Goal: Task Accomplishment & Management: Use online tool/utility

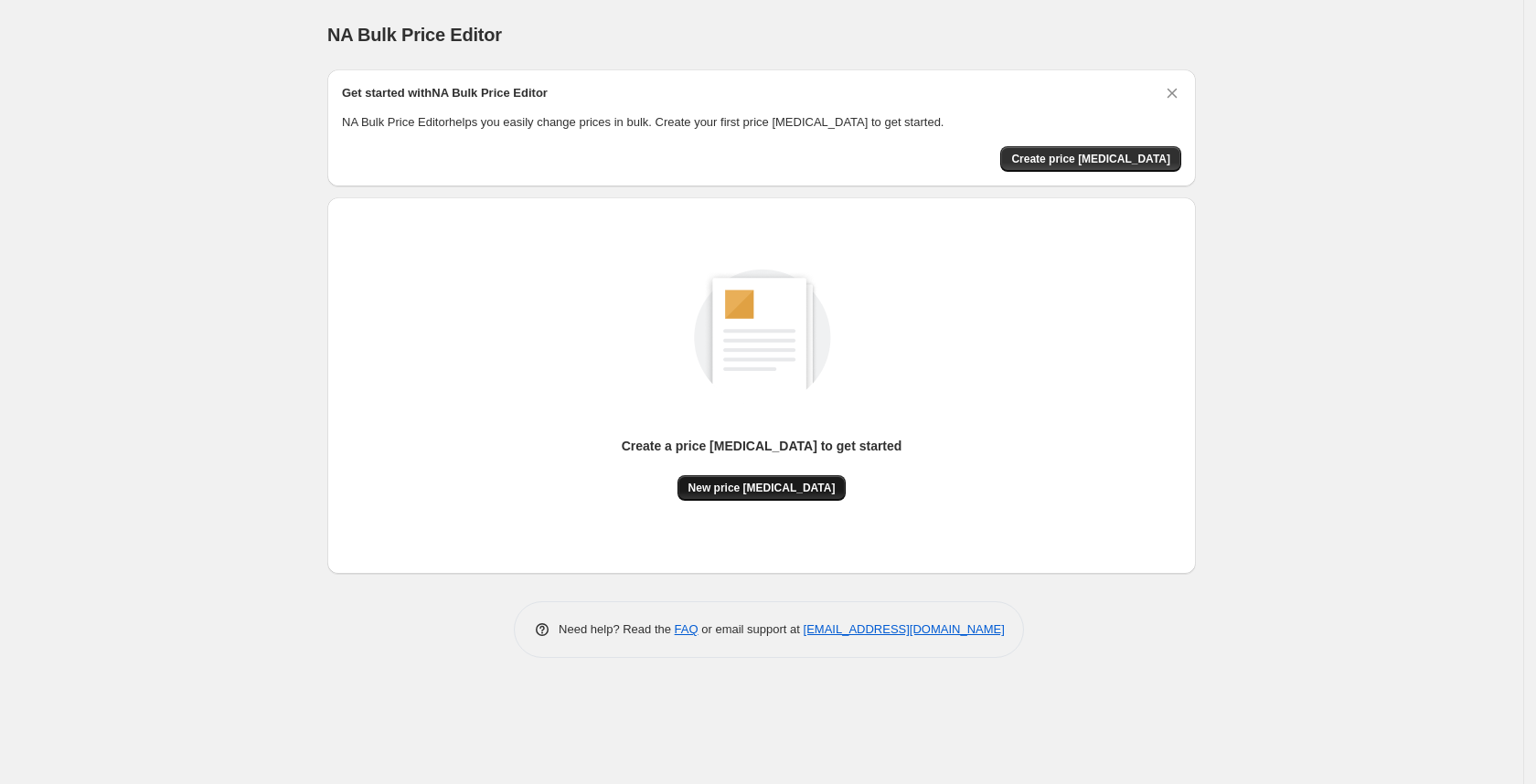
click at [709, 486] on span "New price [MEDICAL_DATA]" at bounding box center [762, 487] width 148 height 14
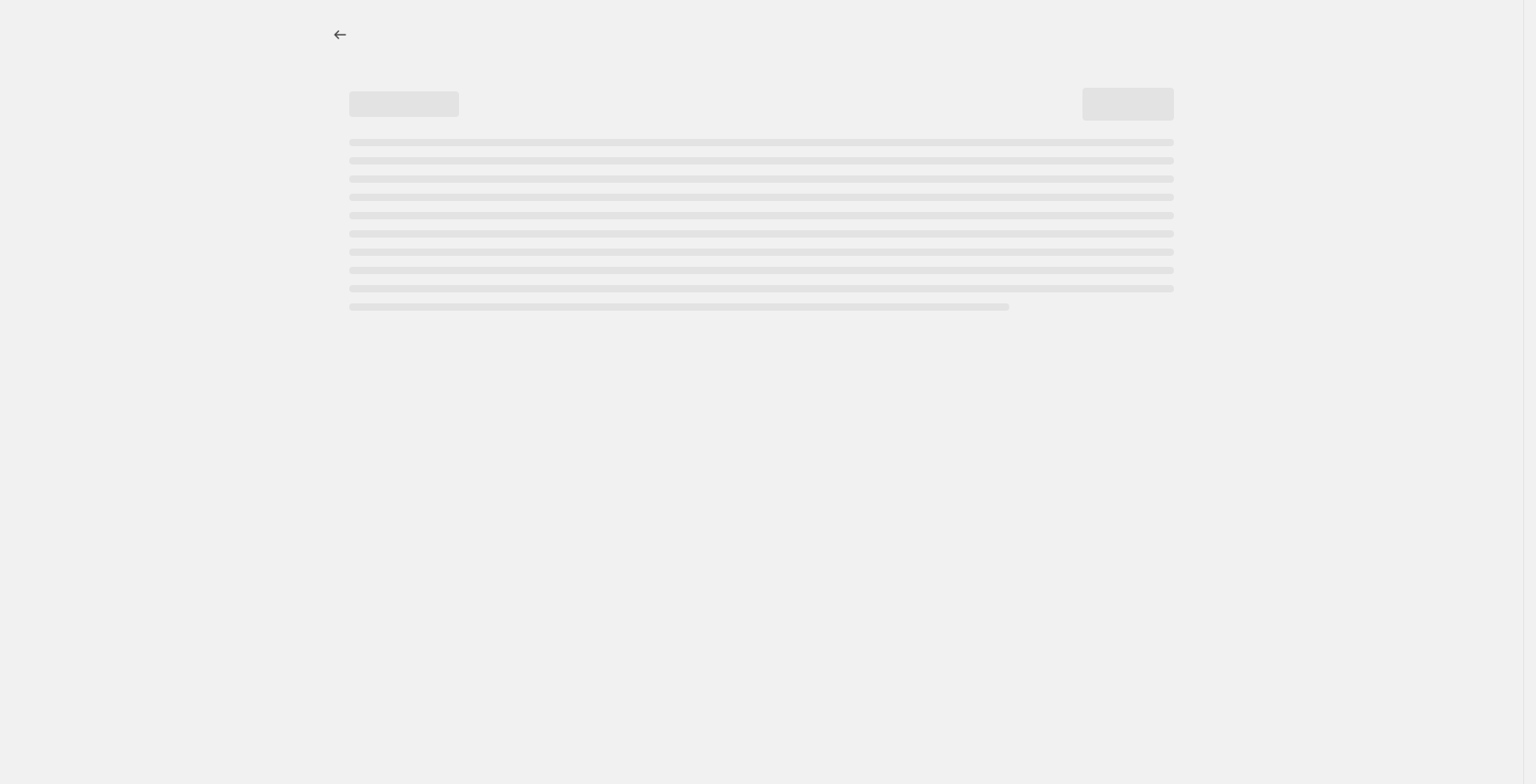
select select "percentage"
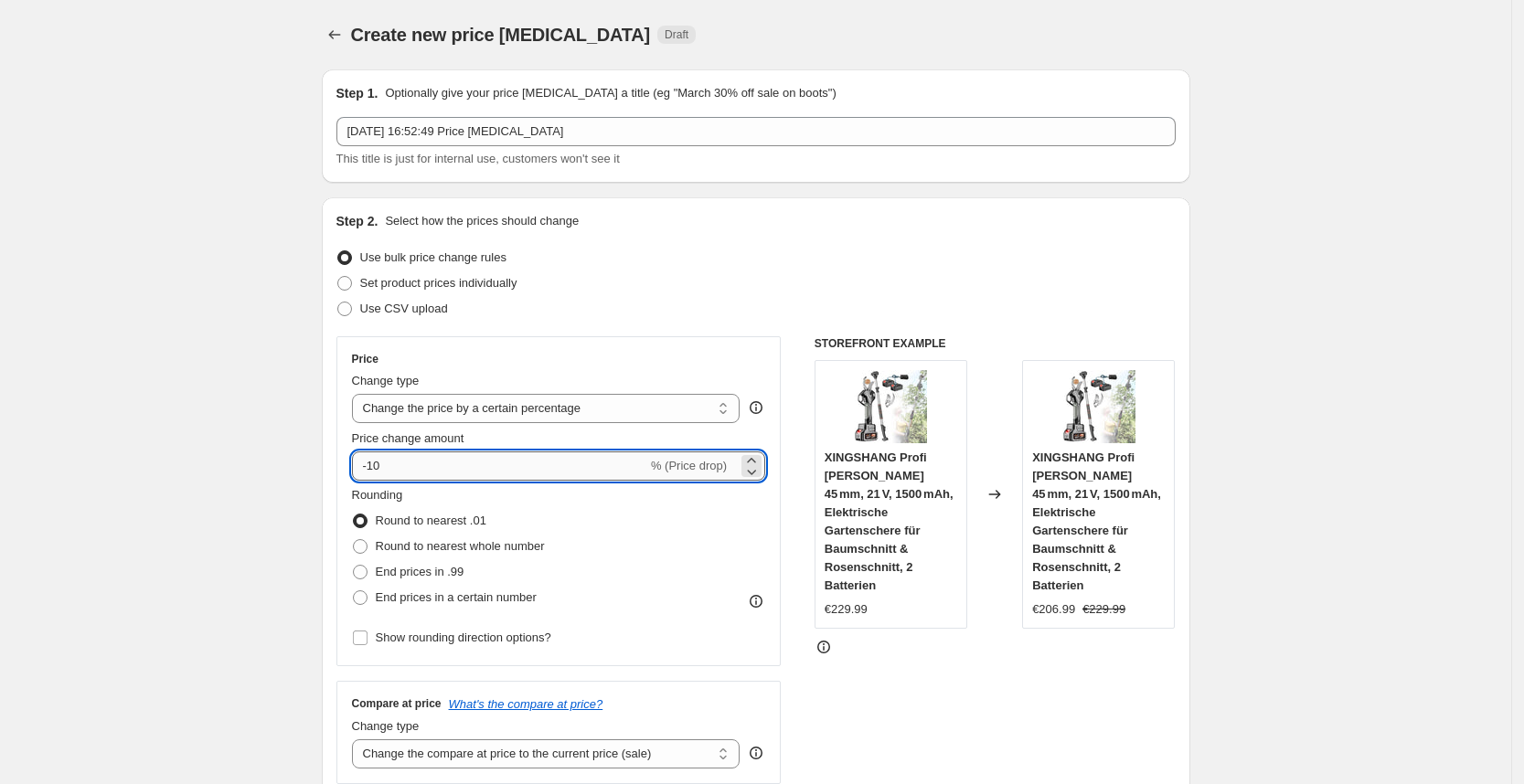
click at [447, 469] on input "-10" at bounding box center [499, 465] width 295 height 29
type input "-1"
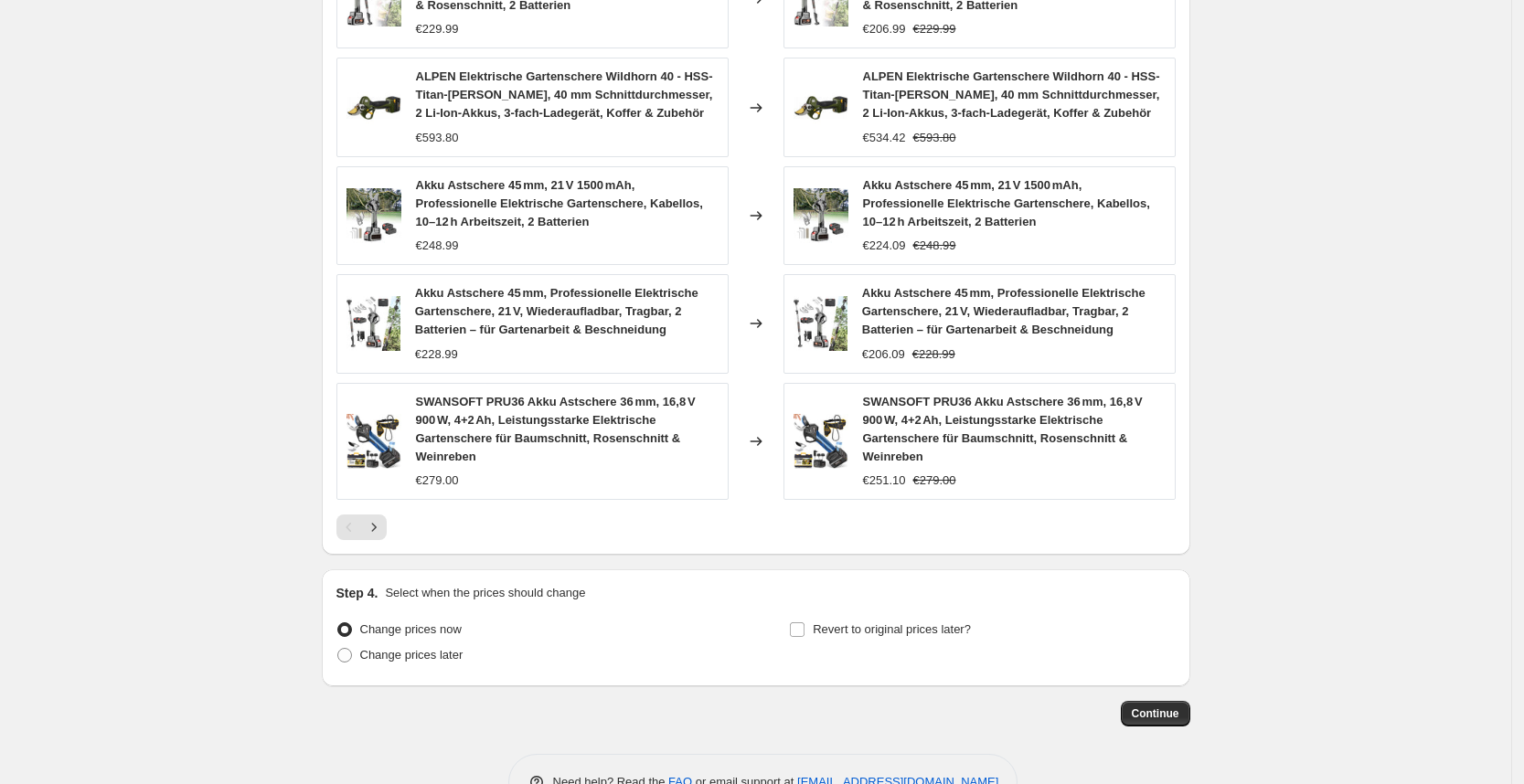
scroll to position [1183, 0]
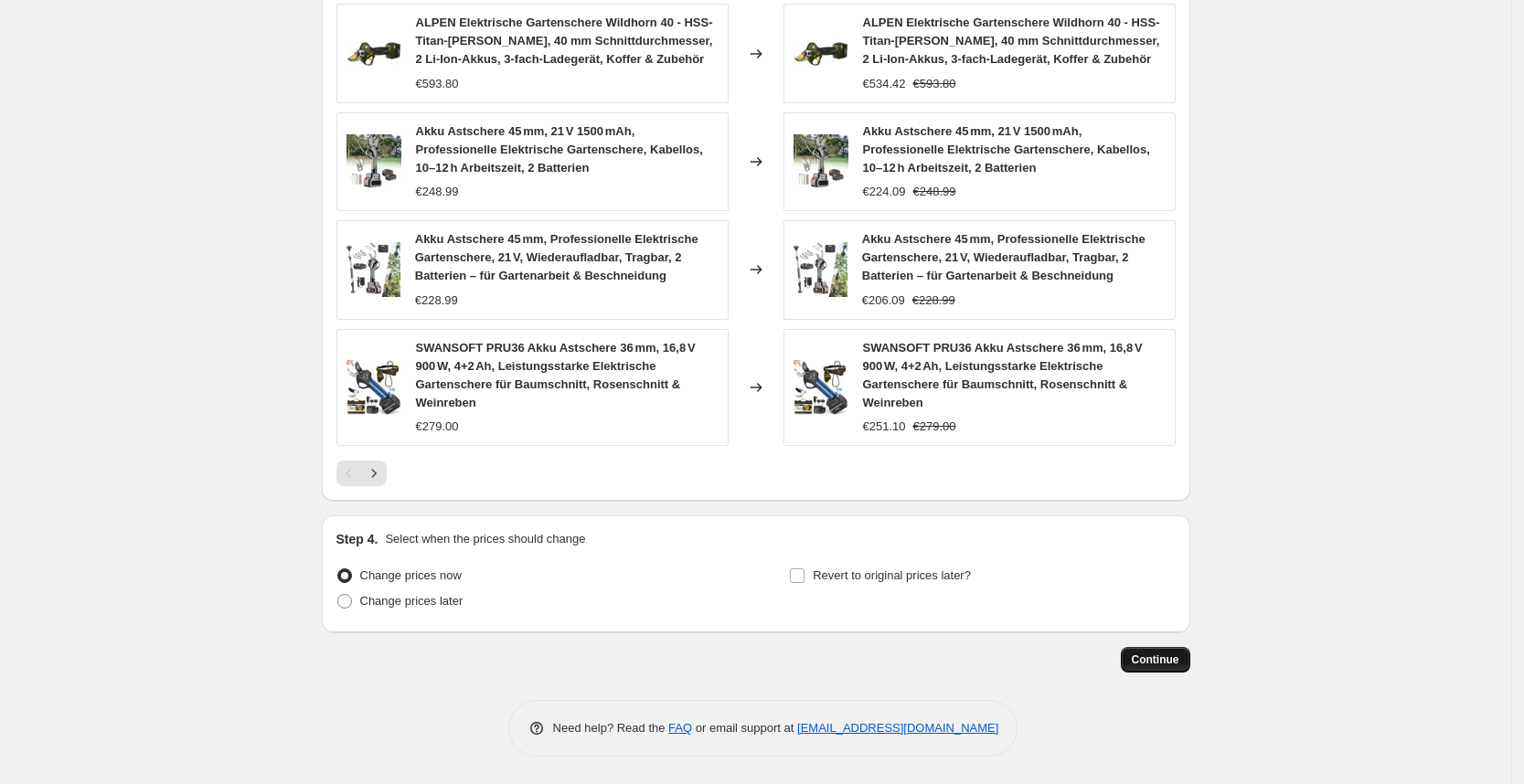
type input "-25"
click at [1178, 662] on span "Continue" at bounding box center [1155, 659] width 47 height 14
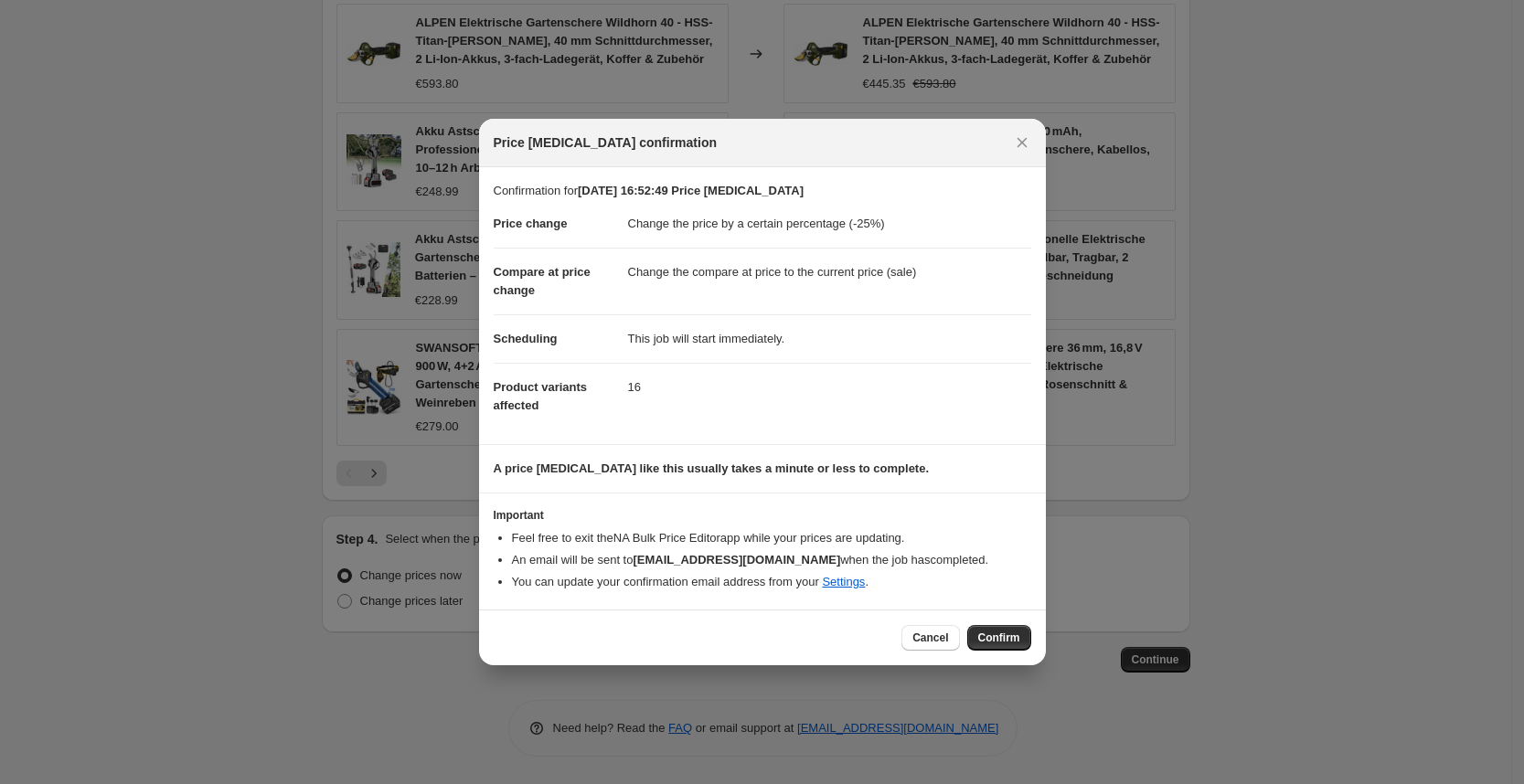
click at [999, 652] on div "Cancel Confirm" at bounding box center [762, 637] width 567 height 56
click at [1024, 621] on div "Cancel Confirm" at bounding box center [762, 637] width 567 height 56
click at [1018, 636] on span "Confirm" at bounding box center [999, 637] width 42 height 14
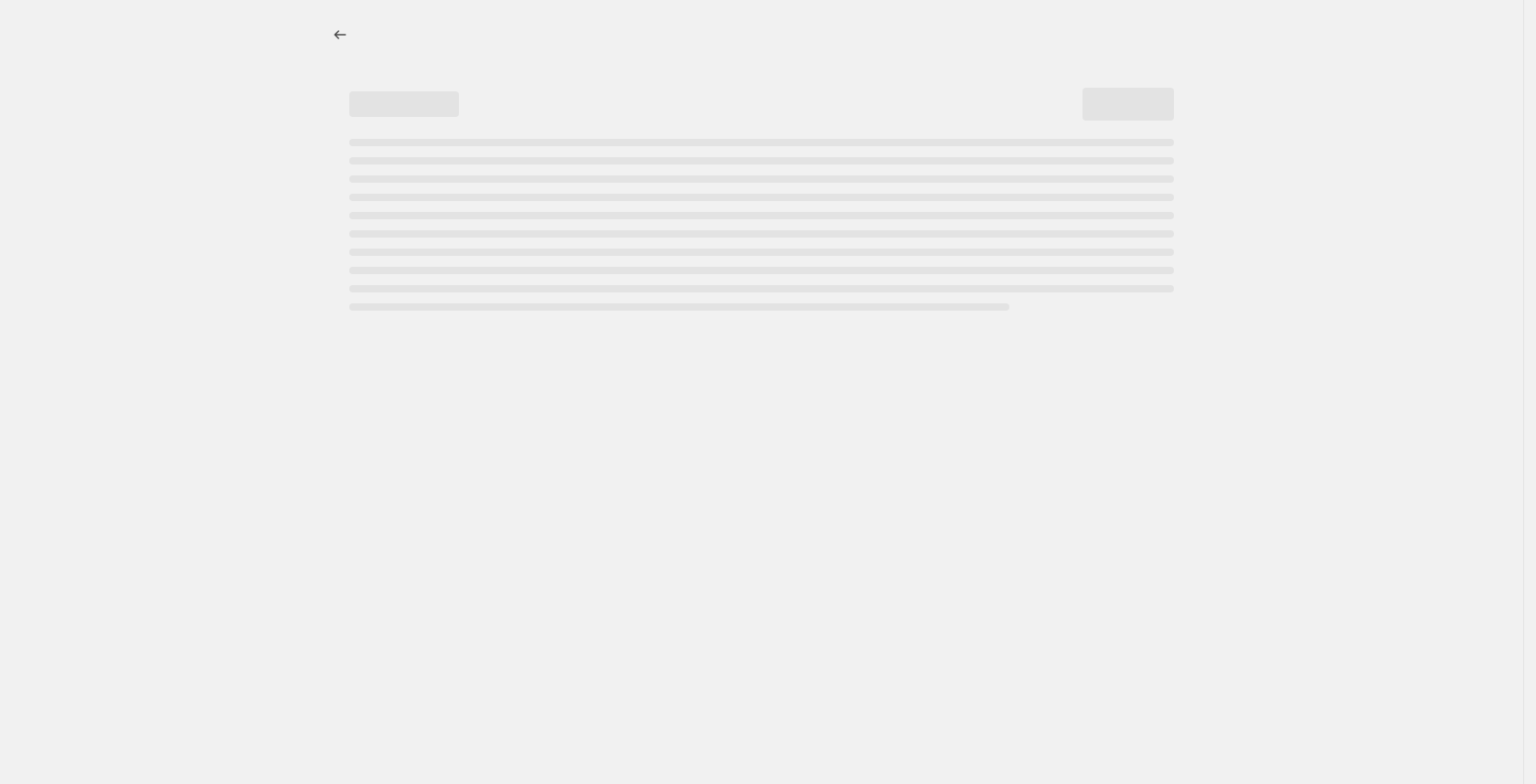
select select "percentage"
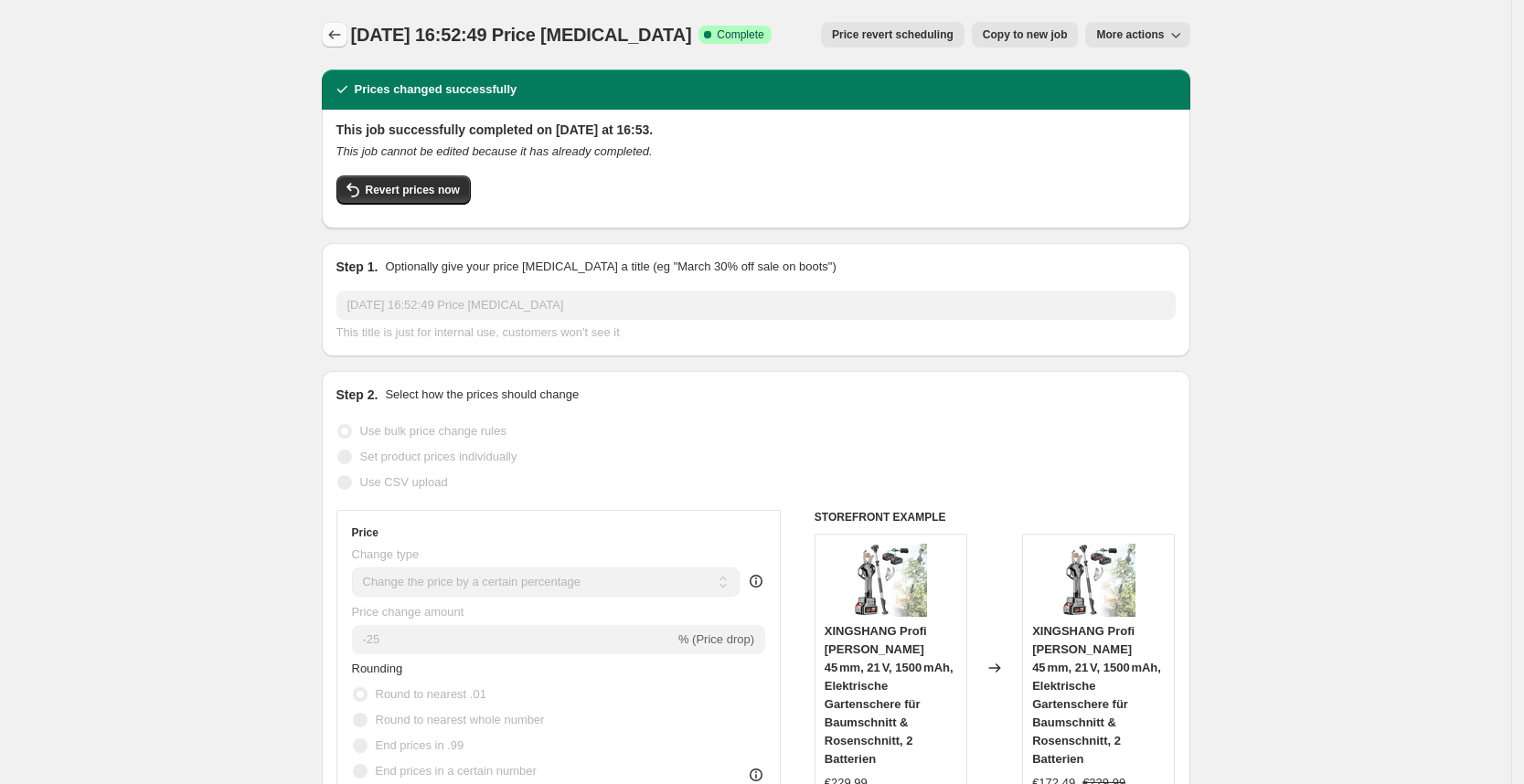
click at [335, 22] on button "Price change jobs" at bounding box center [334, 34] width 26 height 26
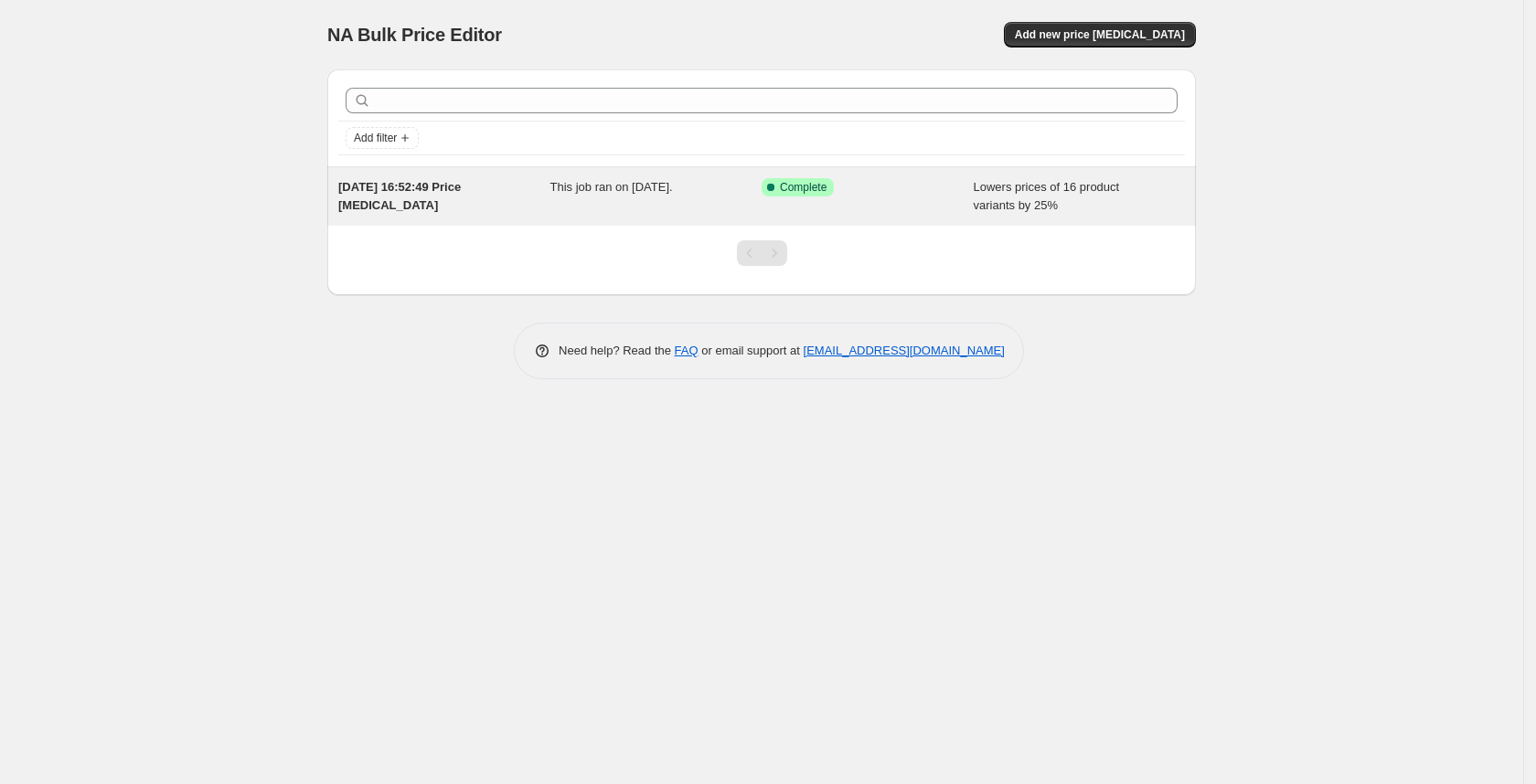
click at [806, 187] on span "Complete" at bounding box center [802, 186] width 46 height 14
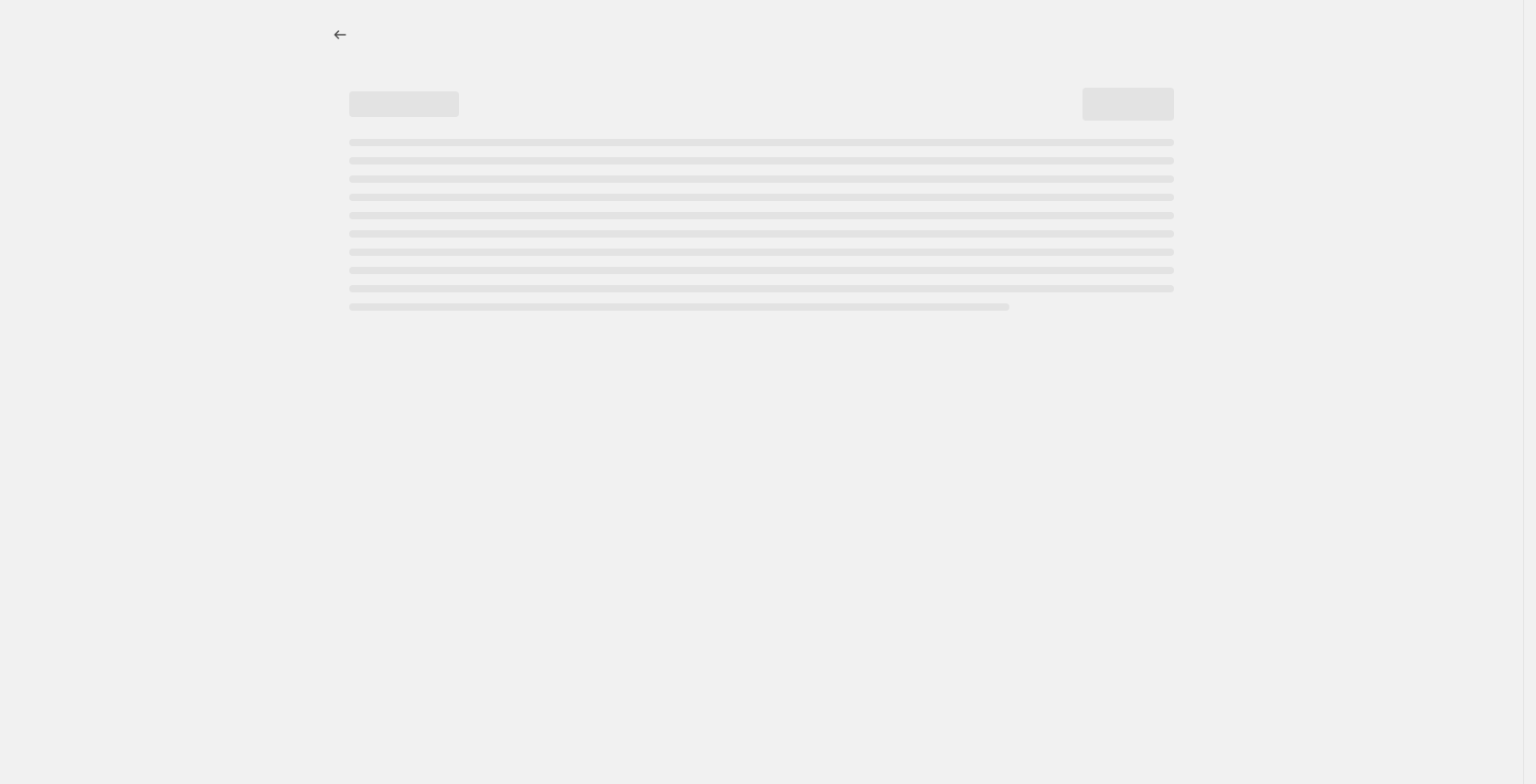
select select "percentage"
